Goal: Information Seeking & Learning: Find specific fact

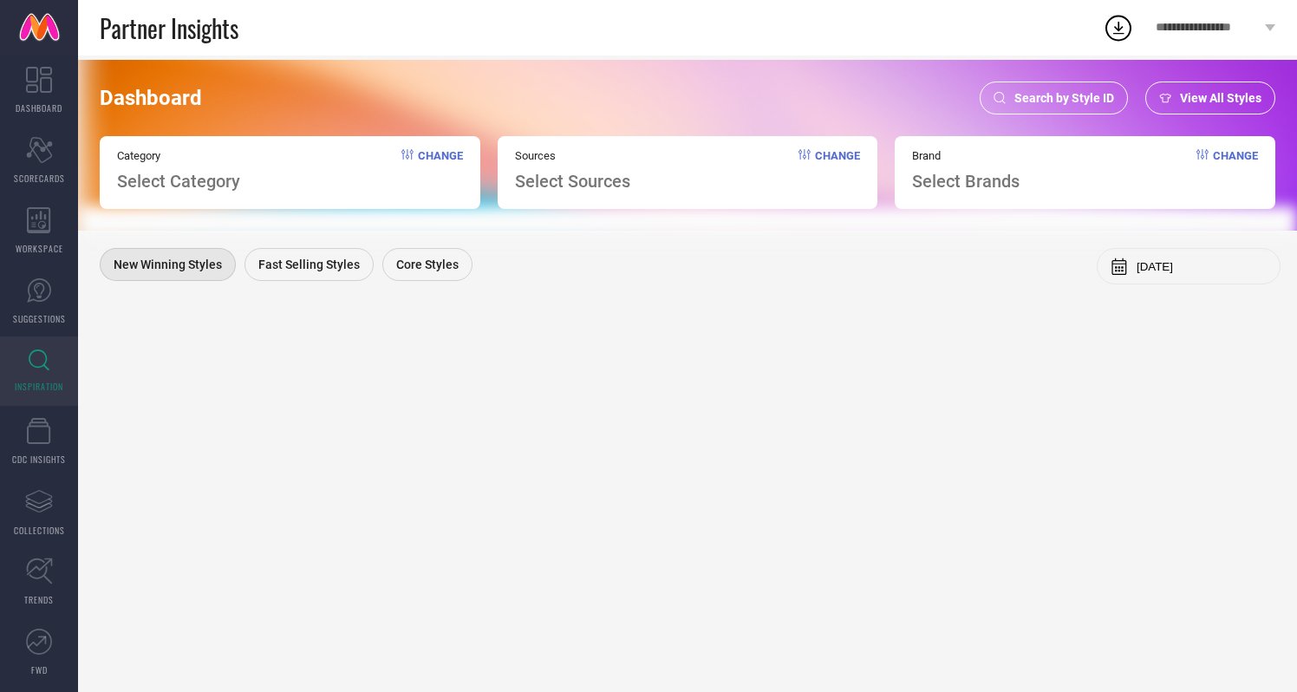
click at [244, 188] on div "Category Select Category Change" at bounding box center [290, 172] width 380 height 73
click at [1064, 109] on div "Search by Style ID" at bounding box center [1053, 97] width 148 height 33
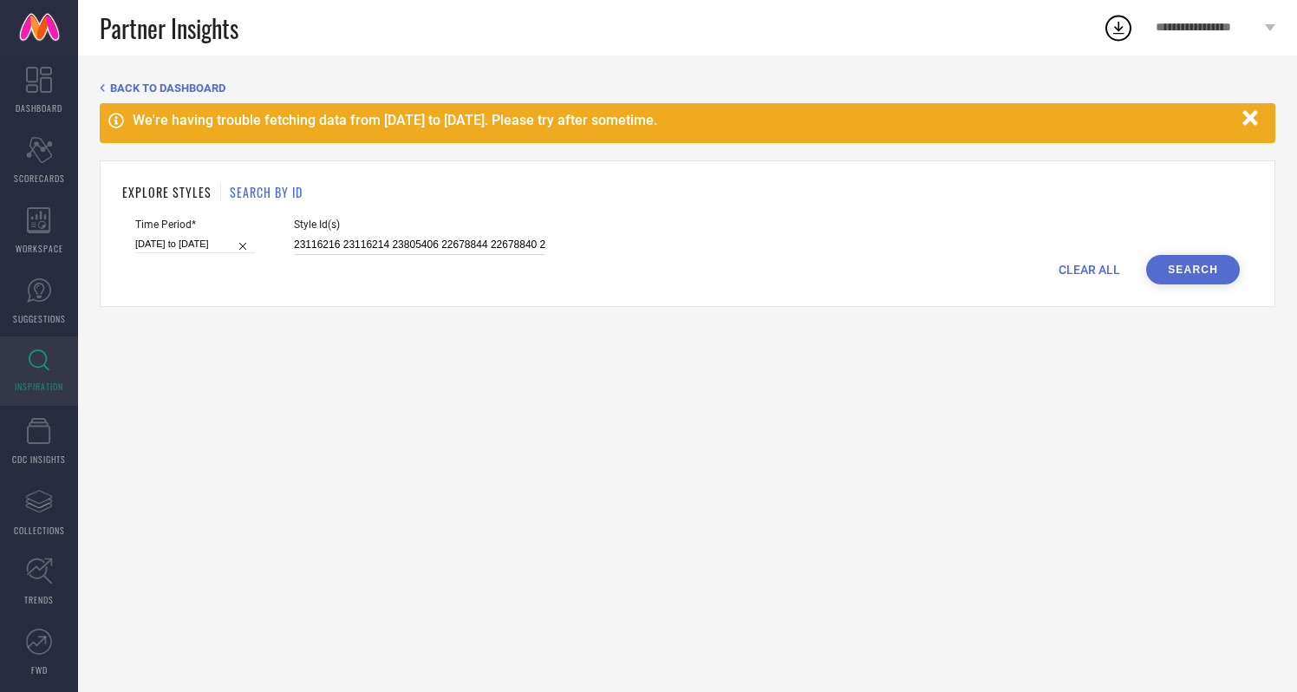
click at [322, 245] on input "23116216 23116214 23805406 22678844 22678840 21981986 21982054 30055345 3160591…" at bounding box center [419, 245] width 251 height 20
paste input "30527074"
type input "30527074"
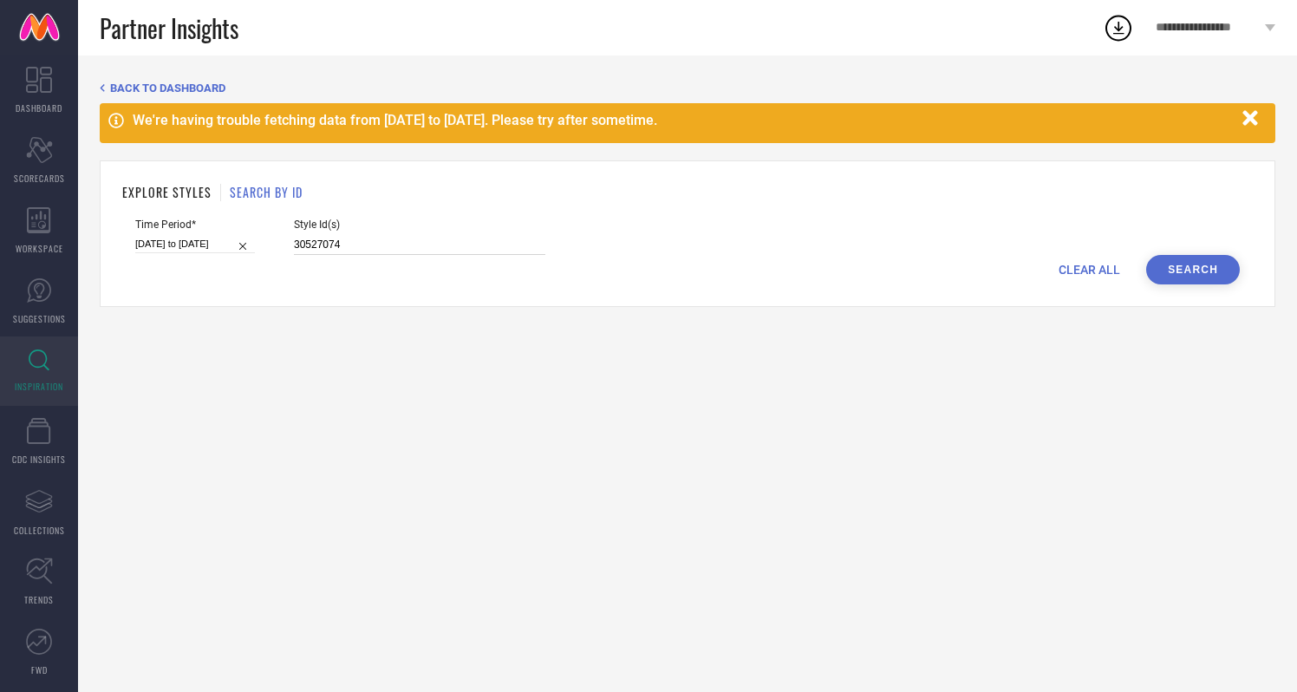
select select "2"
select select "2025"
select select "3"
select select "2025"
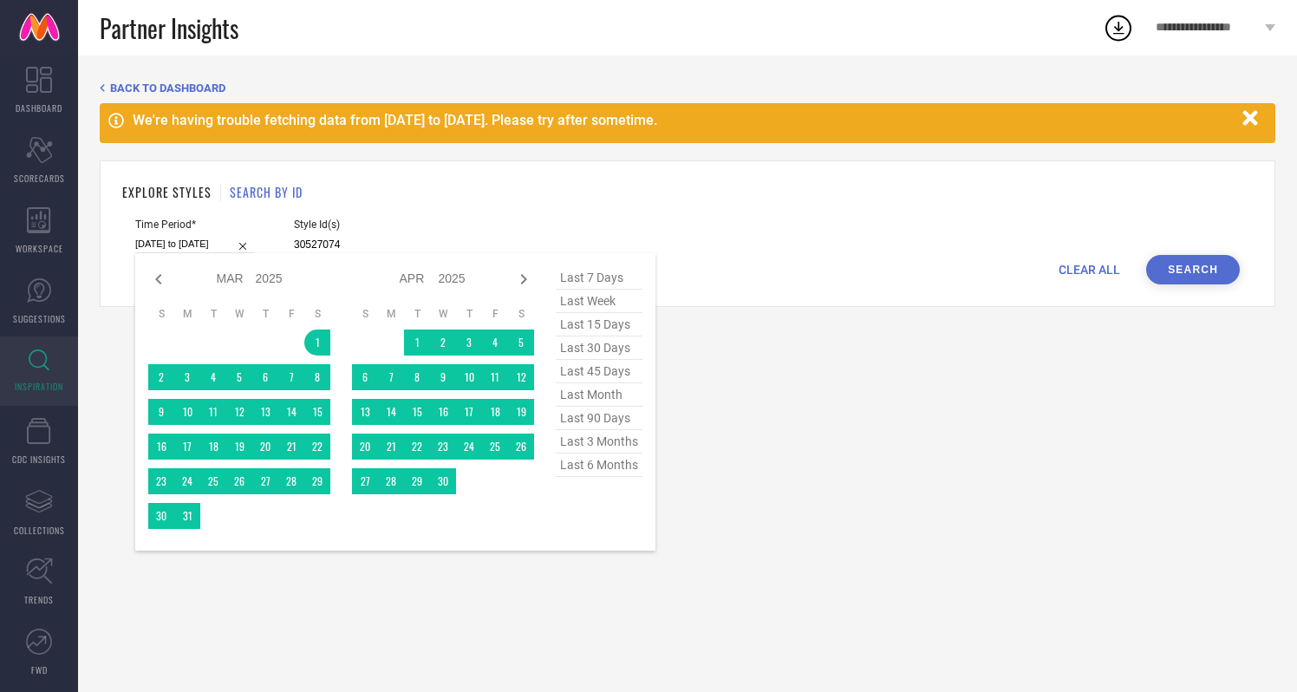
click at [195, 249] on input "01-03-2025 to 29-08-2025" at bounding box center [195, 244] width 120 height 18
type input "30527074"
click at [619, 472] on span "last 6 months" at bounding box center [599, 464] width 87 height 23
type input "01-03-2025 to 31-08-2025"
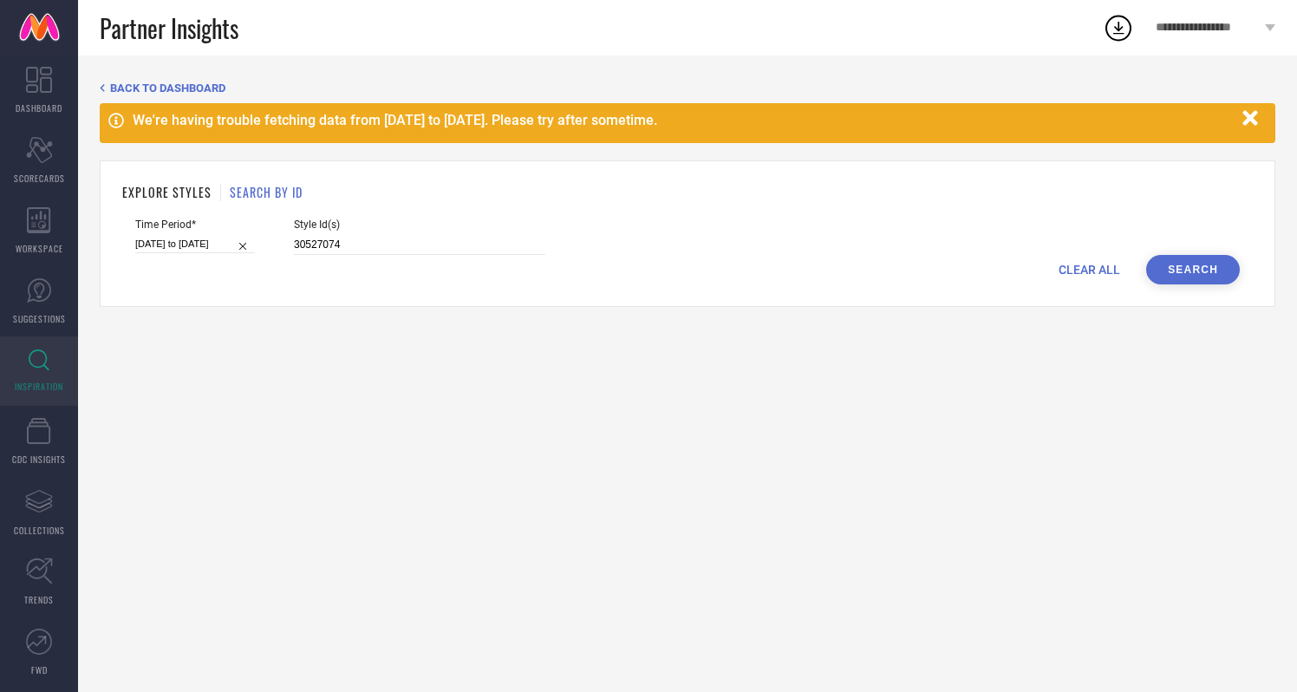
click at [1210, 276] on button "Search" at bounding box center [1193, 269] width 94 height 29
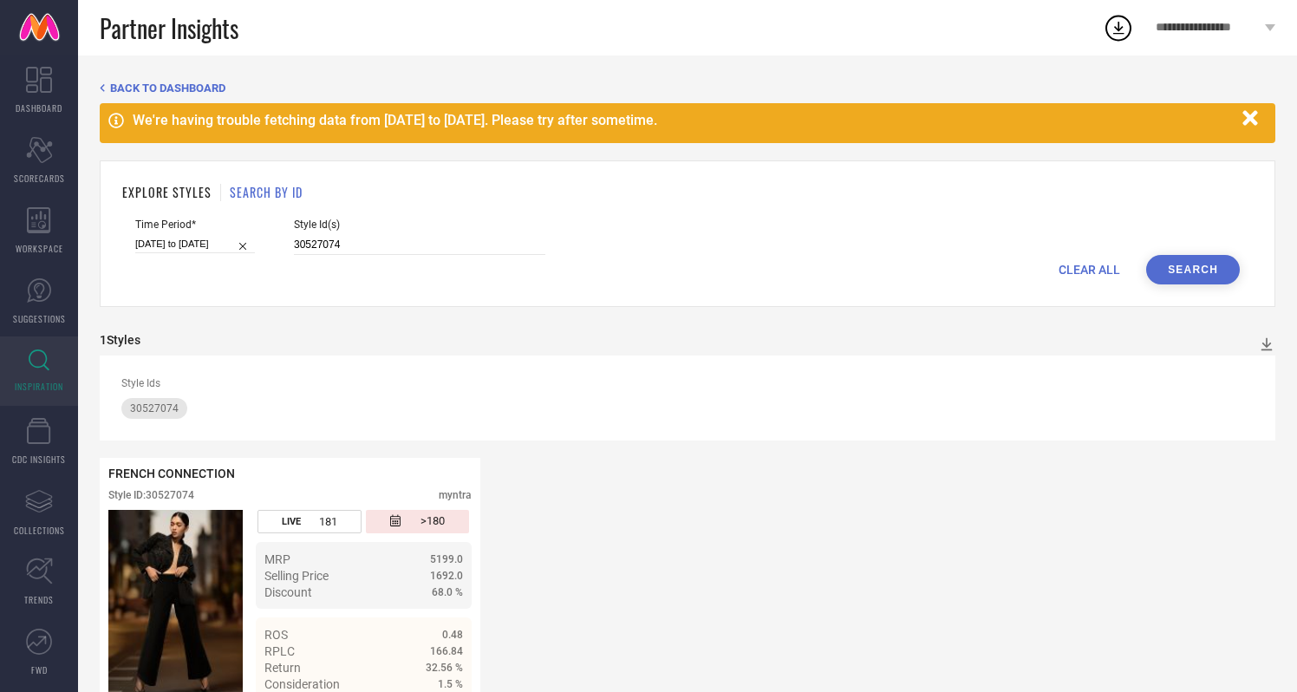
scroll to position [43, 0]
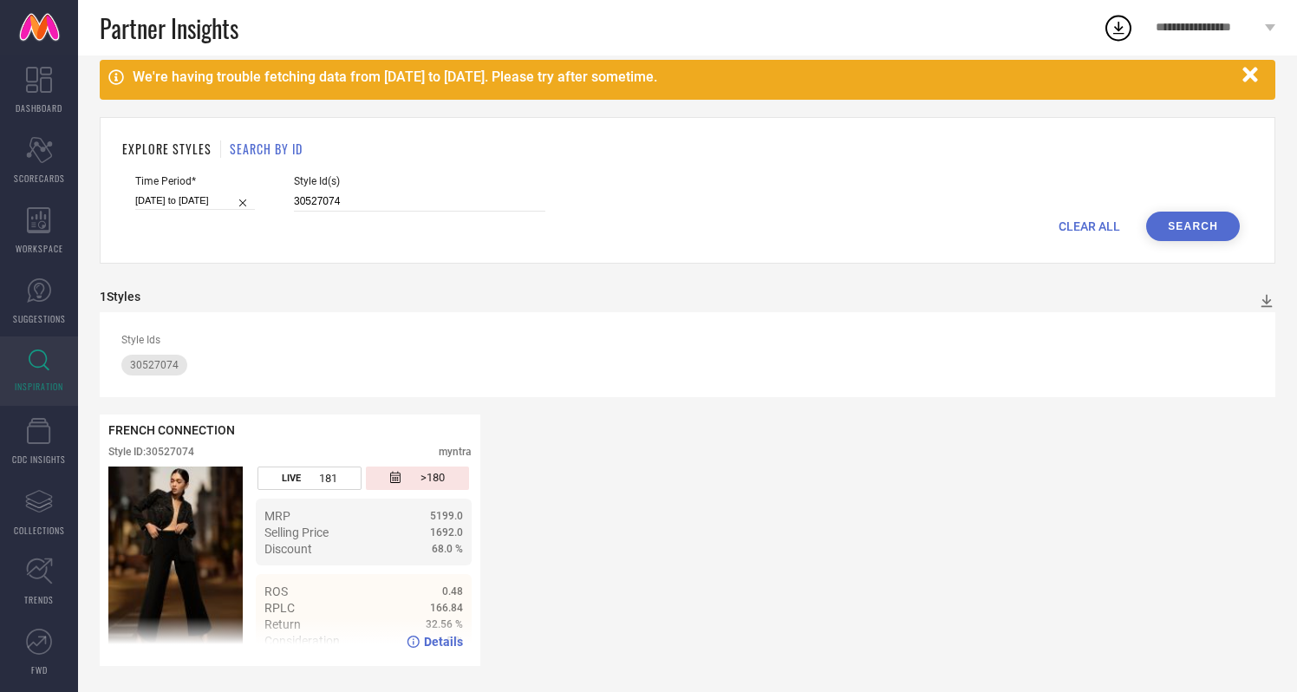
click at [448, 637] on span "Details" at bounding box center [443, 641] width 39 height 14
click at [300, 204] on input "30527074" at bounding box center [419, 202] width 251 height 20
paste input "1974147 31974151 31974149 31662835 29410964 29411078 31662836 31046822 31123319…"
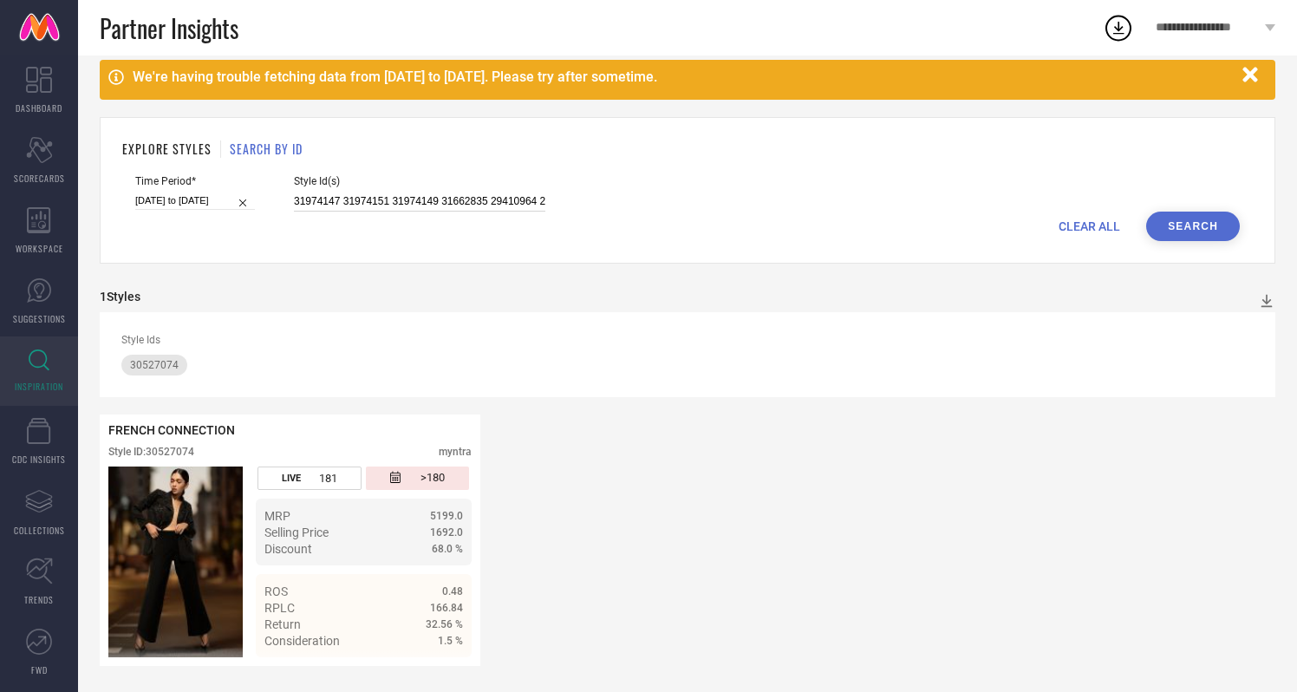
scroll to position [0, 4627]
type input "31974147 31974151 31974149 31662835 29410964 29411078 31662836 31046822 3112331…"
click at [1181, 234] on button "Search" at bounding box center [1193, 225] width 94 height 29
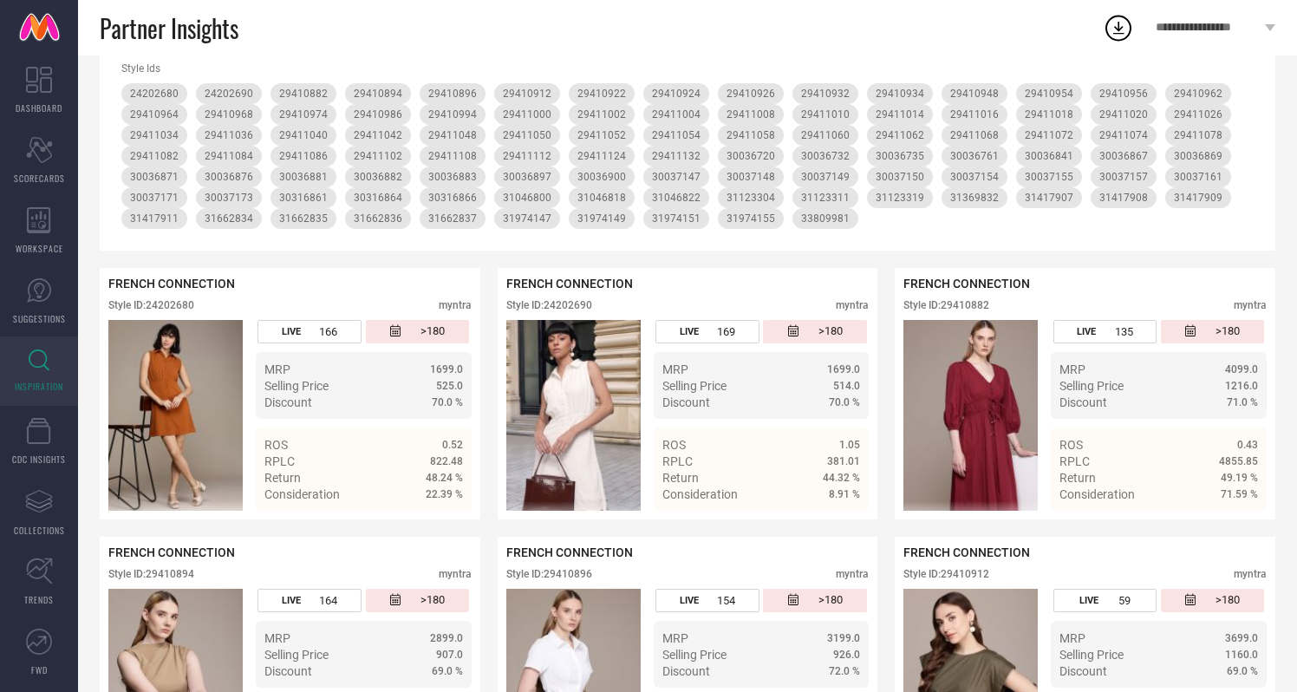
scroll to position [316, 0]
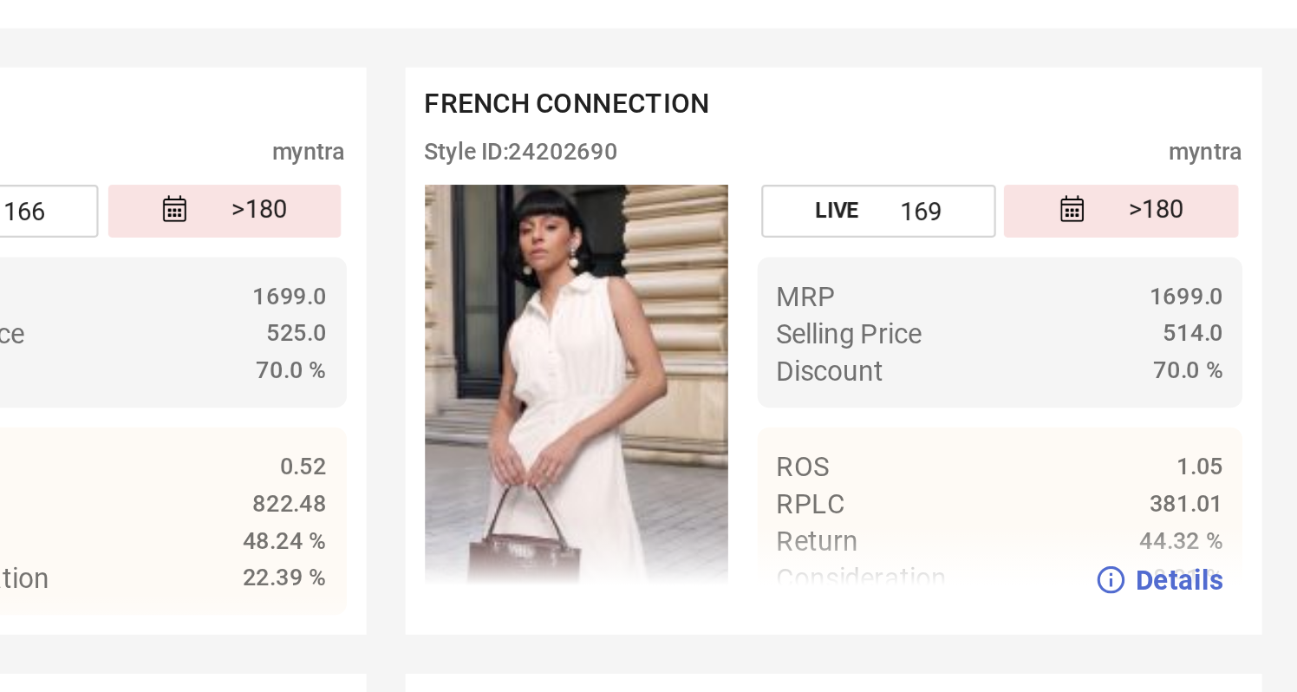
click at [570, 424] on img at bounding box center [573, 413] width 134 height 191
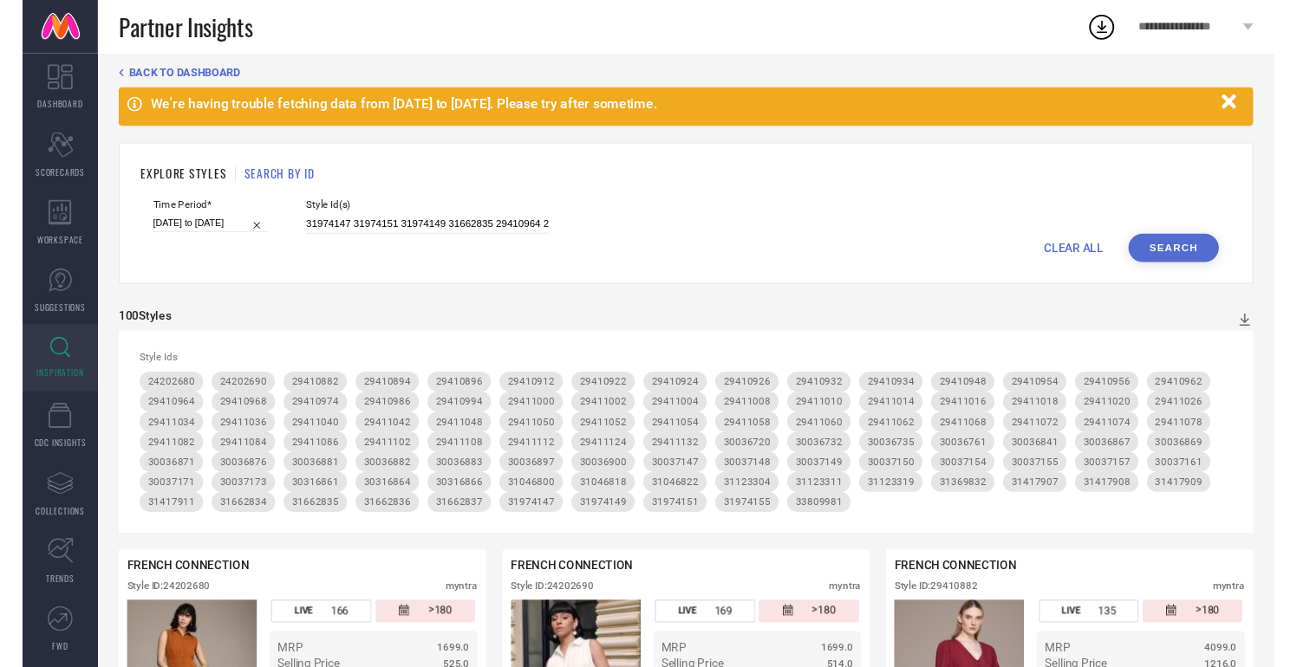
scroll to position [0, 0]
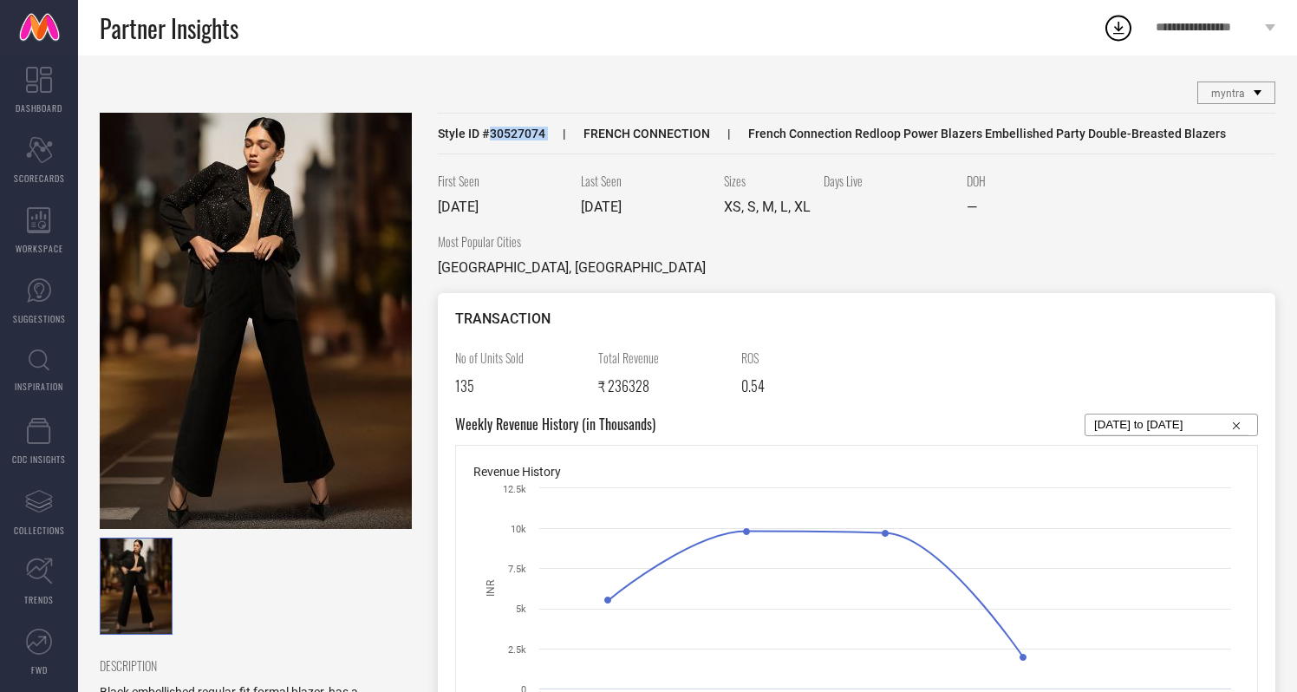
drag, startPoint x: 490, startPoint y: 133, endPoint x: 556, endPoint y: 130, distance: 65.9
click at [556, 130] on div "Style ID # 30527074 FRENCH CONNECTION French Connection Redloop Power Blazers E…" at bounding box center [856, 134] width 837 height 42
copy span "30527074"
